Goal: Communication & Community: Answer question/provide support

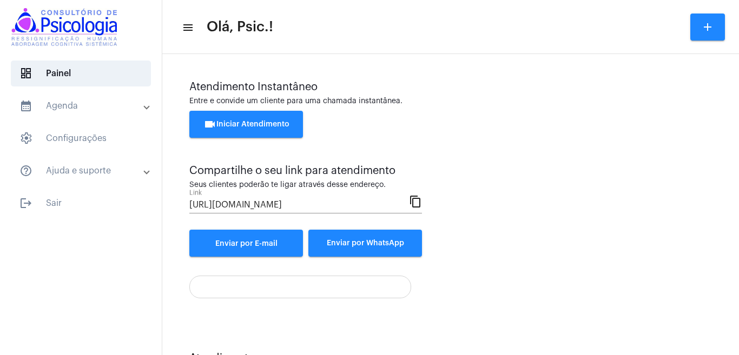
scroll to position [49, 0]
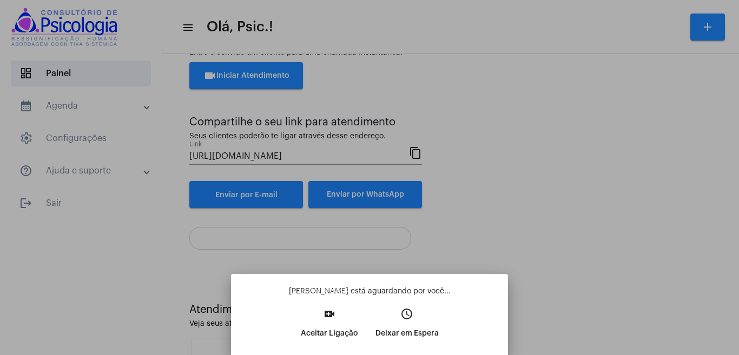
click at [327, 323] on button "video_call Aceitar Ligação" at bounding box center [329, 328] width 75 height 47
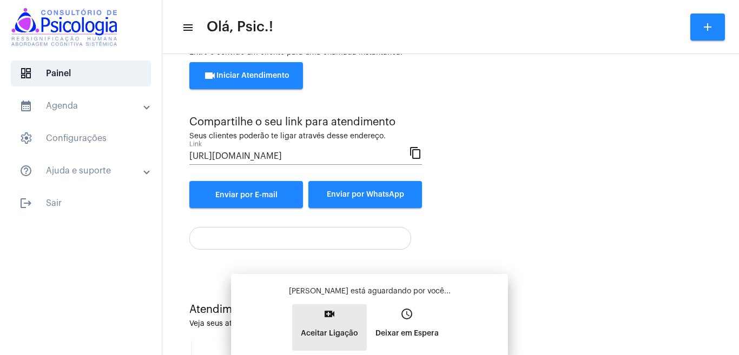
click at [327, 323] on button "video_call Aceitar Ligação" at bounding box center [329, 328] width 75 height 47
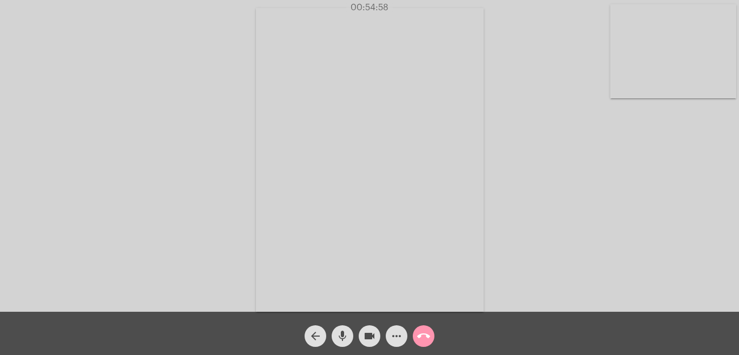
click at [425, 334] on mat-icon "call_end" at bounding box center [423, 336] width 13 height 13
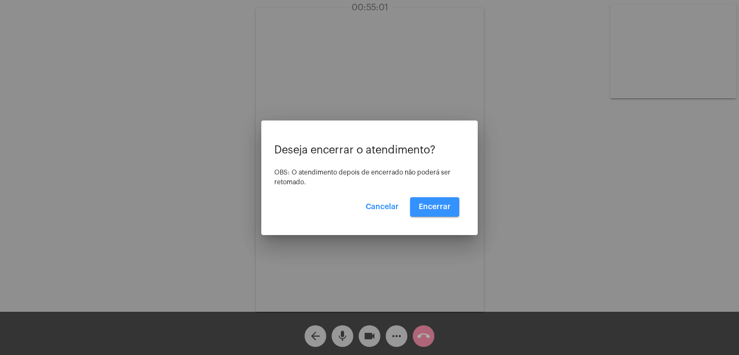
click at [442, 205] on span "Encerrar" at bounding box center [435, 207] width 32 height 8
